Goal: Navigation & Orientation: Find specific page/section

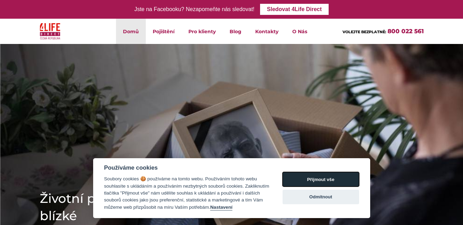
click at [313, 175] on button "Přijmout vše" at bounding box center [321, 179] width 77 height 15
checkbox input "true"
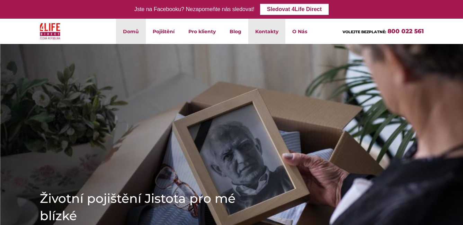
click at [266, 28] on link "Kontakty" at bounding box center [266, 31] width 37 height 25
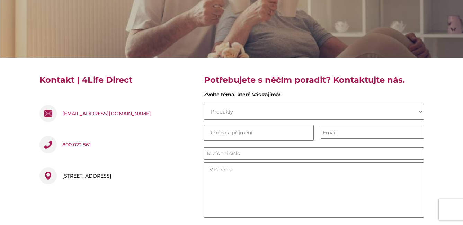
scroll to position [185, 0]
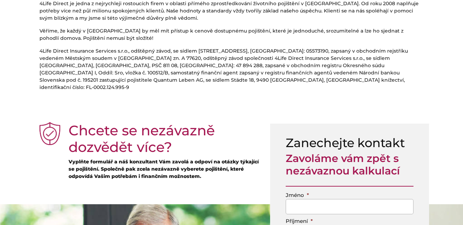
scroll to position [2079, 0]
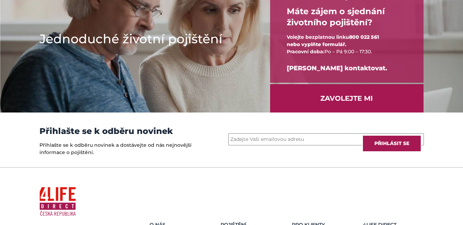
scroll to position [861, 0]
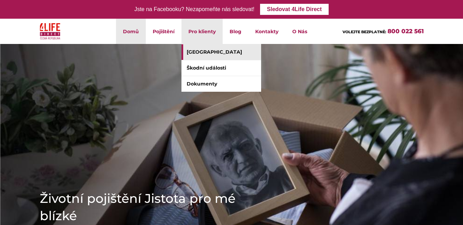
click at [199, 51] on link "[GEOGRAPHIC_DATA]" at bounding box center [222, 52] width 80 height 16
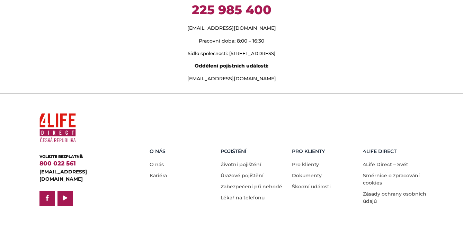
scroll to position [649, 0]
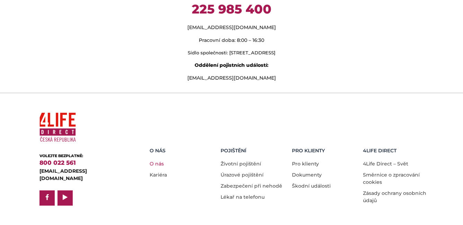
click at [159, 161] on link "O nás" at bounding box center [157, 164] width 14 height 6
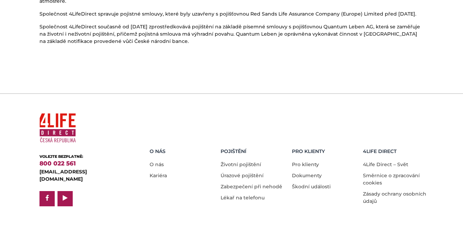
scroll to position [475, 0]
